Goal: Check status: Check status

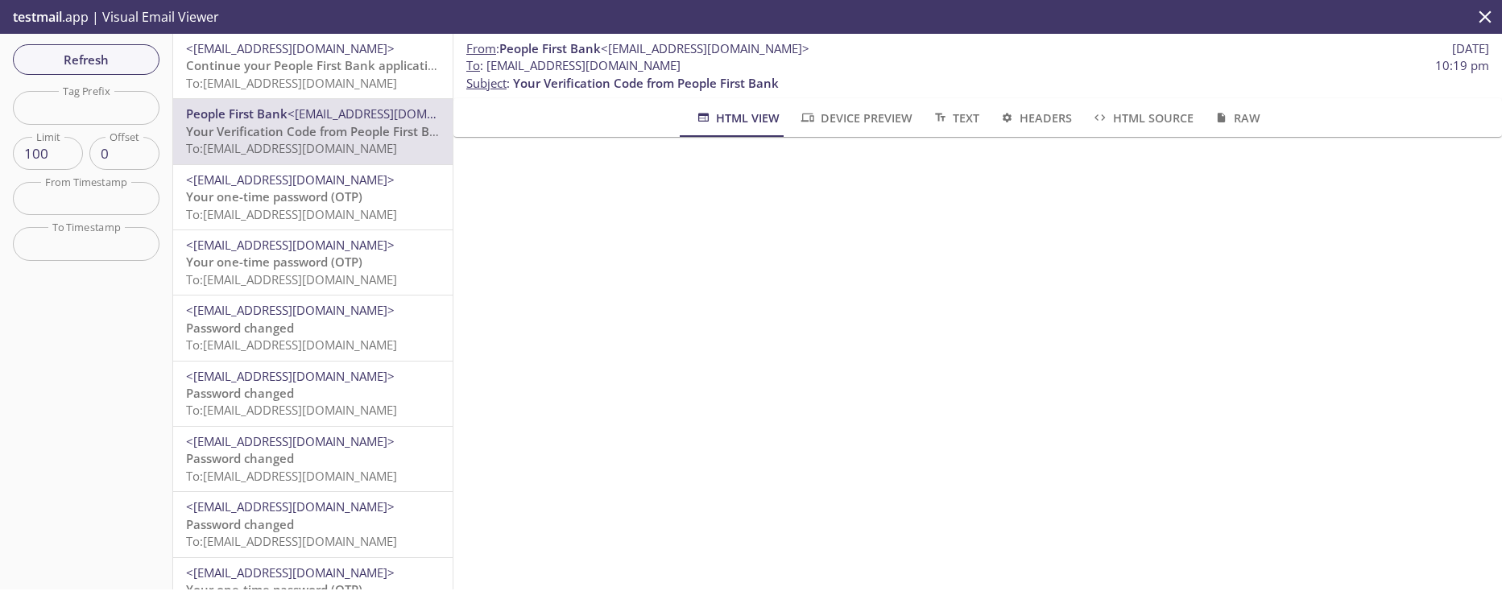
click at [265, 58] on span "Continue your People First Bank application" at bounding box center [314, 65] width 257 height 16
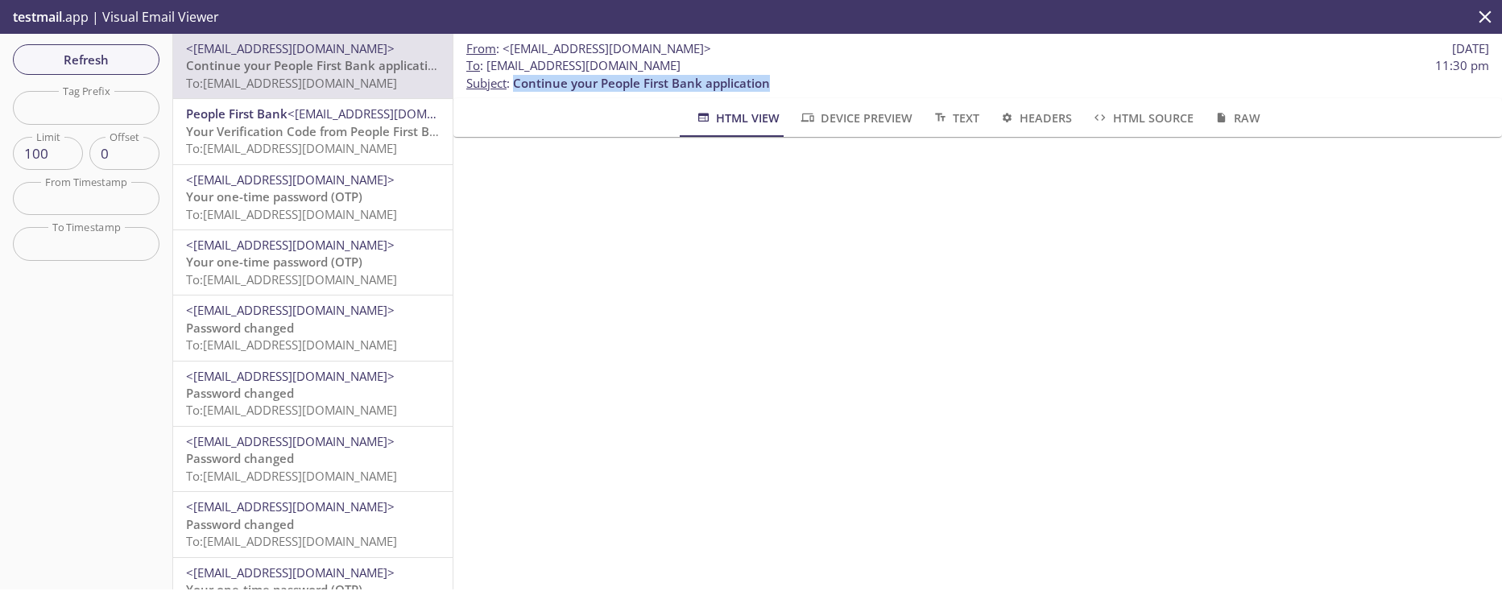
drag, startPoint x: 515, startPoint y: 84, endPoint x: 773, endPoint y: 84, distance: 258.5
click at [773, 84] on p "To : [EMAIL_ADDRESS][DOMAIN_NAME] 11:30 pm Subject : Continue your People First…" at bounding box center [977, 74] width 1023 height 35
click at [347, 125] on span "Your Verification Code from People First Bank" at bounding box center [319, 131] width 266 height 16
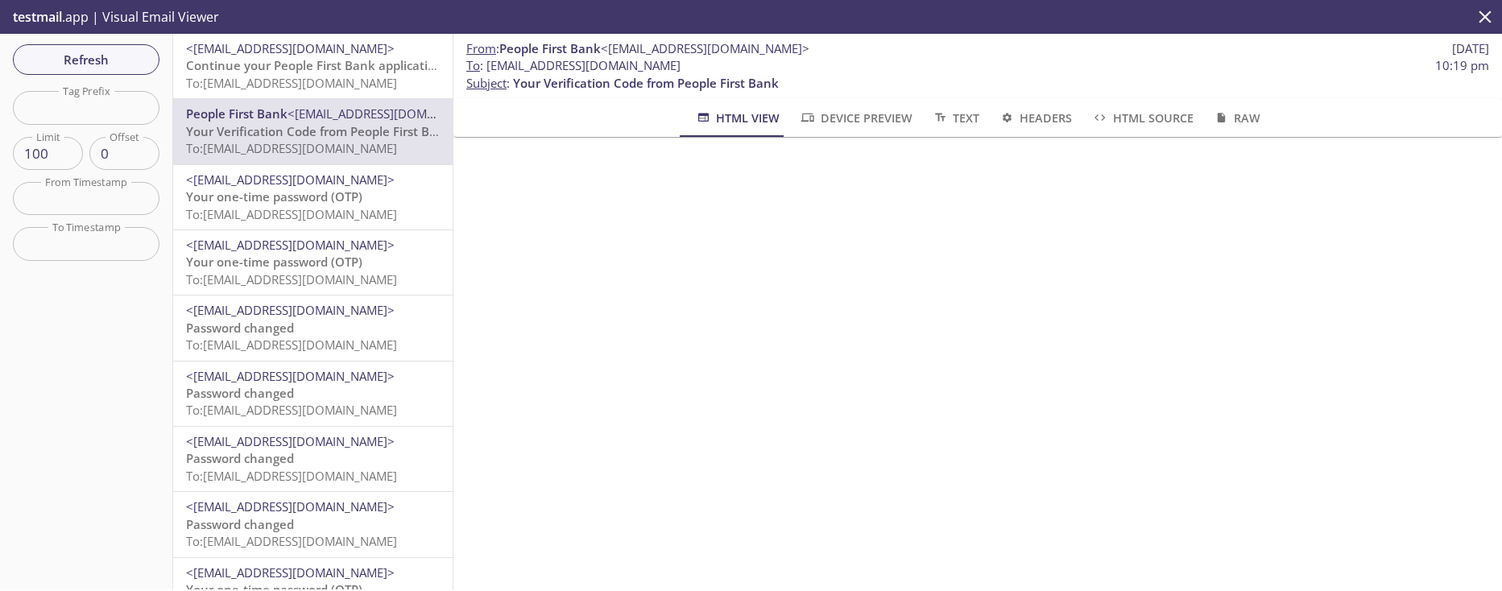
click at [337, 68] on span "Continue your People First Bank application" at bounding box center [314, 65] width 257 height 16
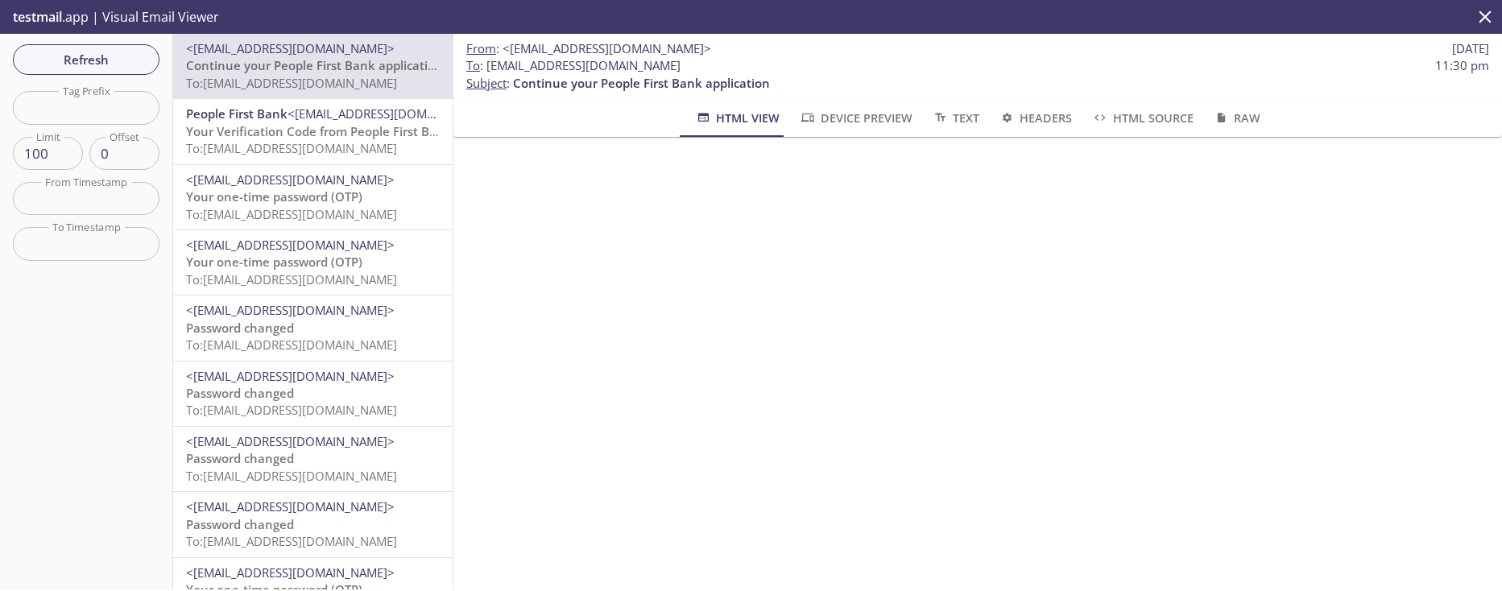
click at [333, 118] on span "<[EMAIL_ADDRESS][DOMAIN_NAME]>" at bounding box center [391, 113] width 209 height 16
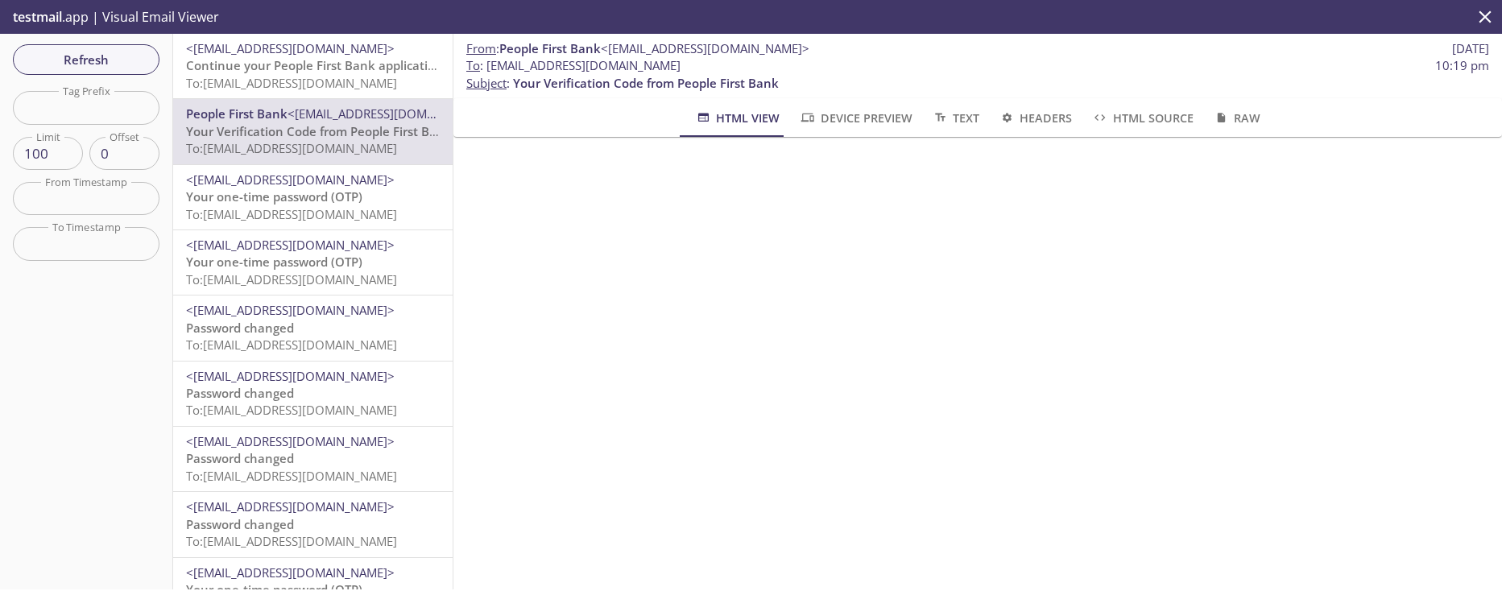
click at [254, 65] on span "Continue your People First Bank application" at bounding box center [314, 65] width 257 height 16
